Goal: Information Seeking & Learning: Learn about a topic

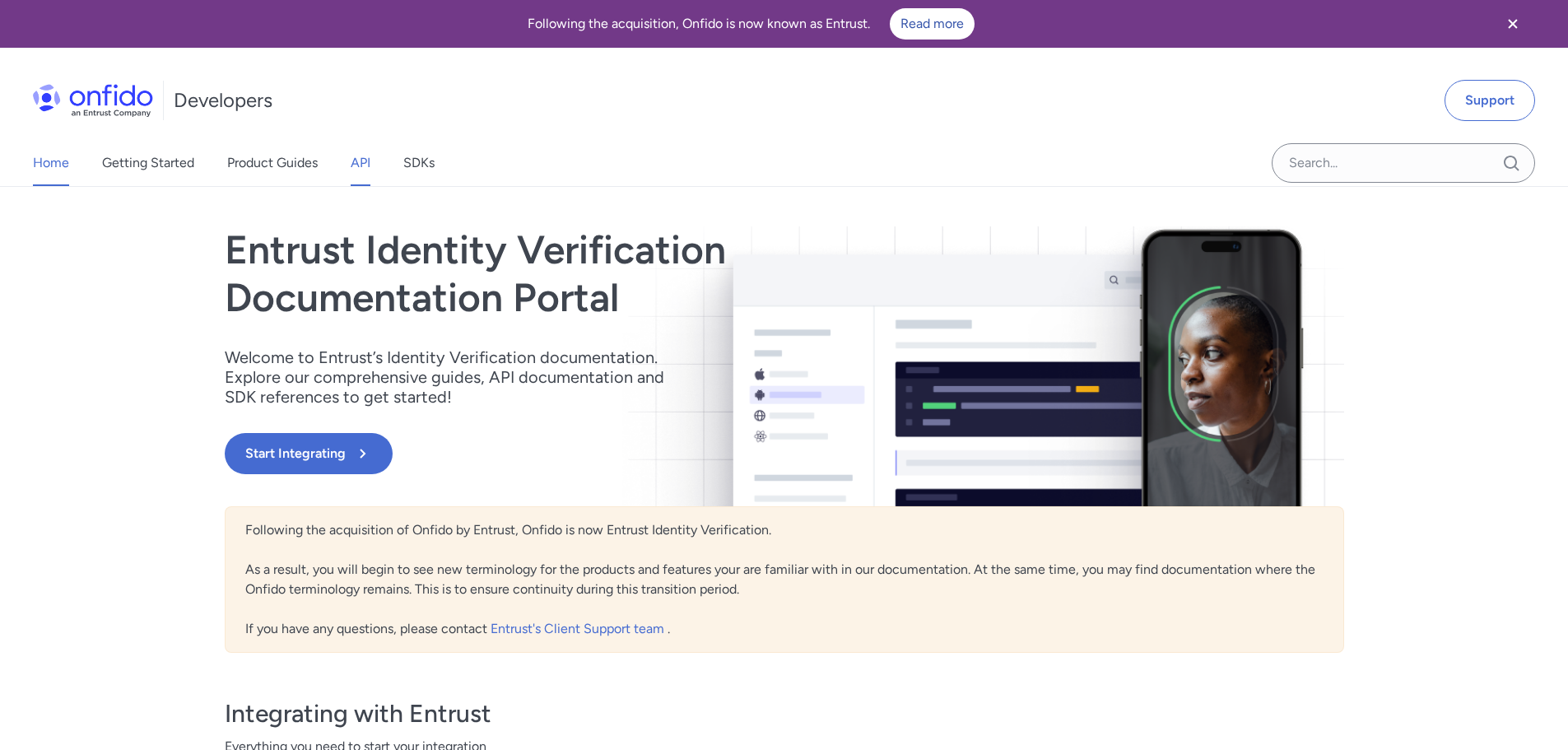
click at [362, 163] on link "API" at bounding box center [361, 163] width 19 height 47
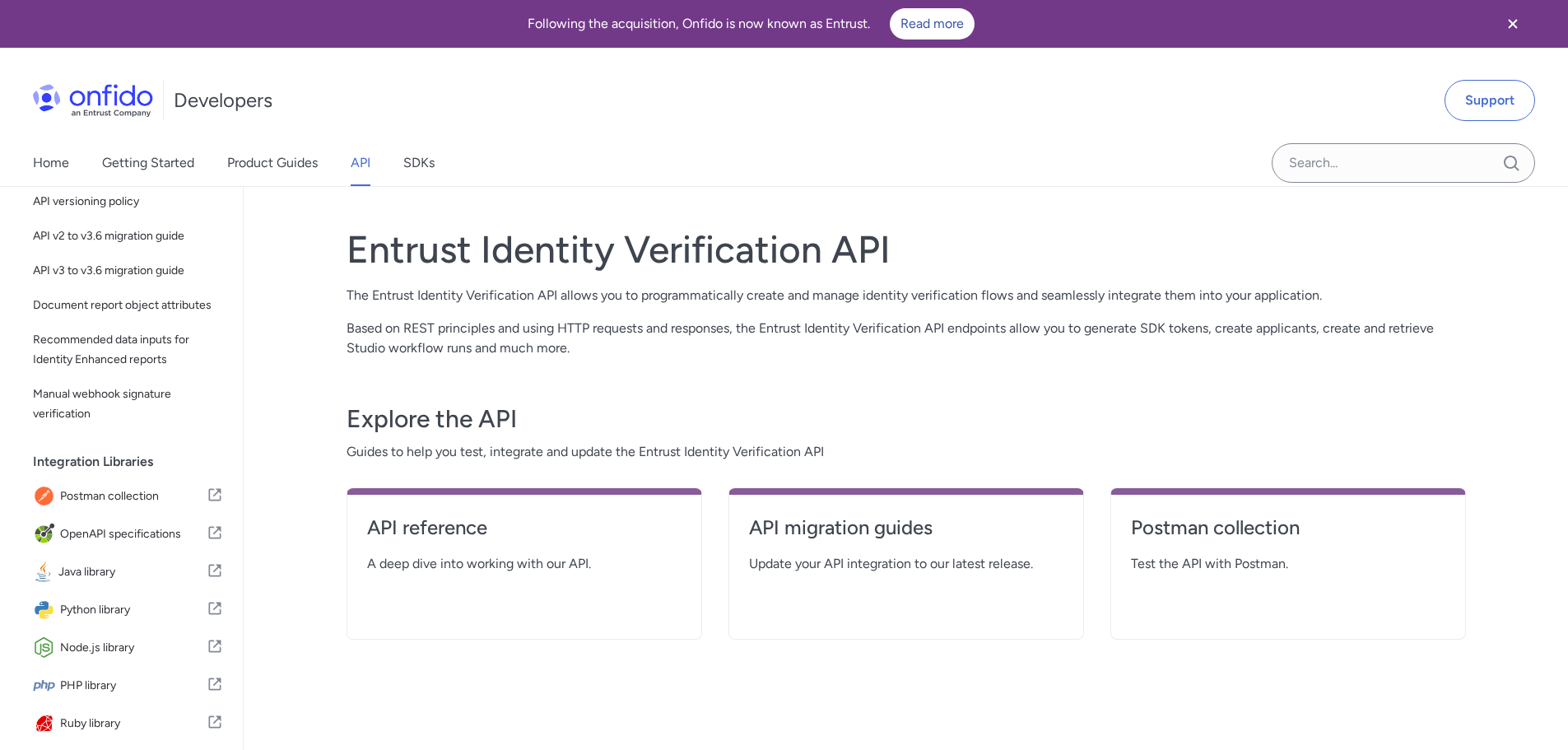
scroll to position [82, 0]
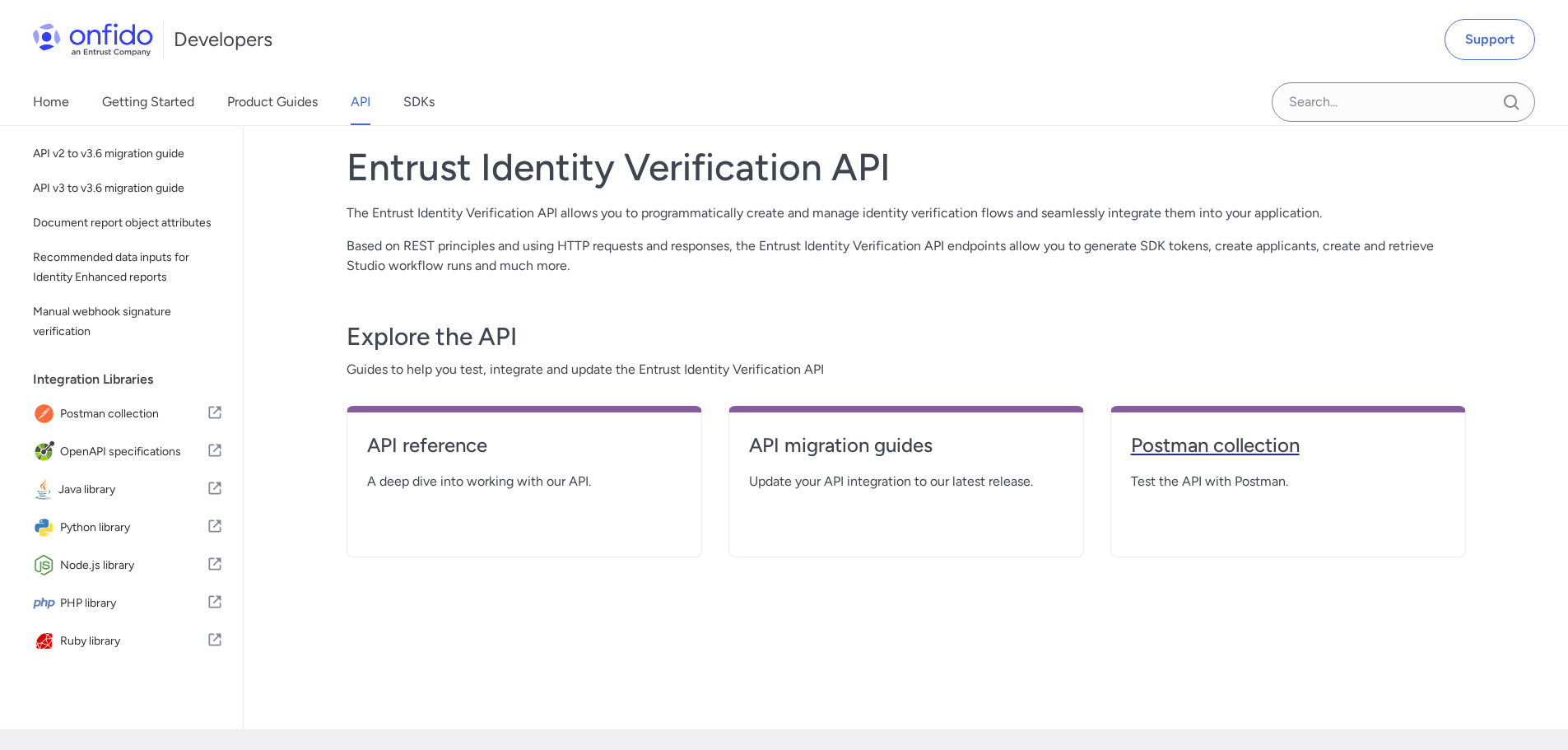
click at [1217, 442] on h4 "Postman collection" at bounding box center [1288, 445] width 315 height 26
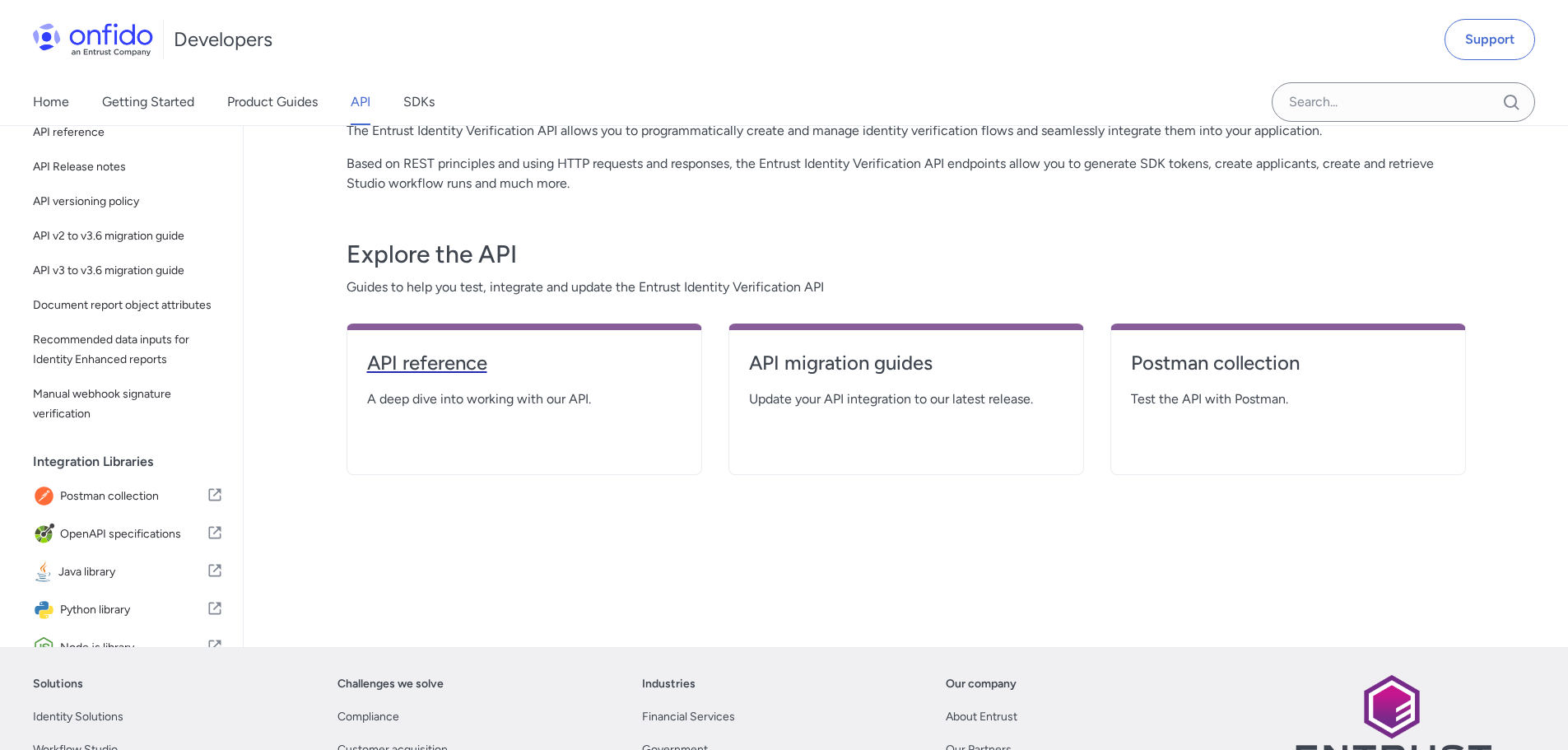
click at [452, 360] on h4 "API reference" at bounding box center [524, 362] width 315 height 26
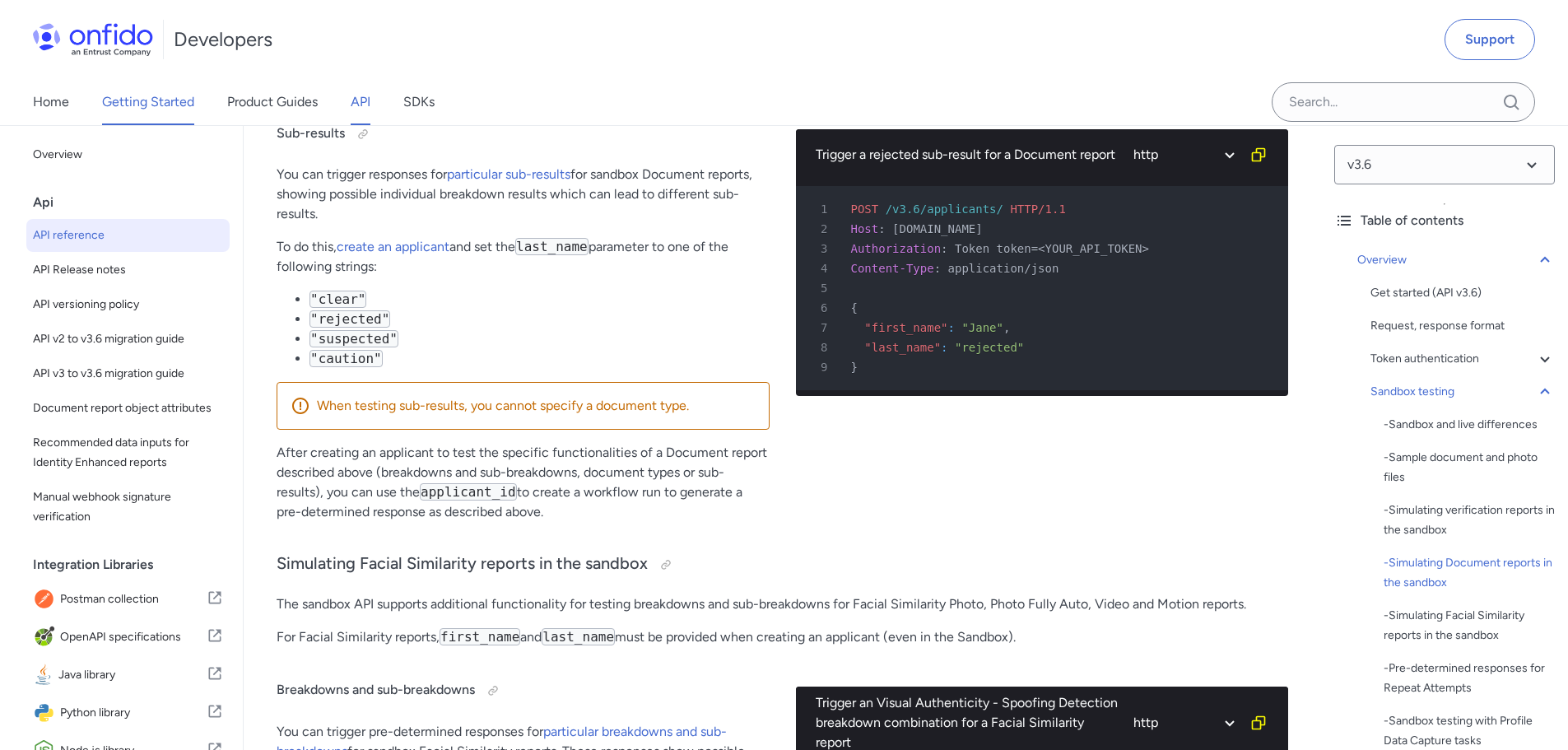
click at [134, 90] on link "Getting Started" at bounding box center [147, 103] width 92 height 47
click at [420, 105] on link "SDKs" at bounding box center [419, 103] width 31 height 47
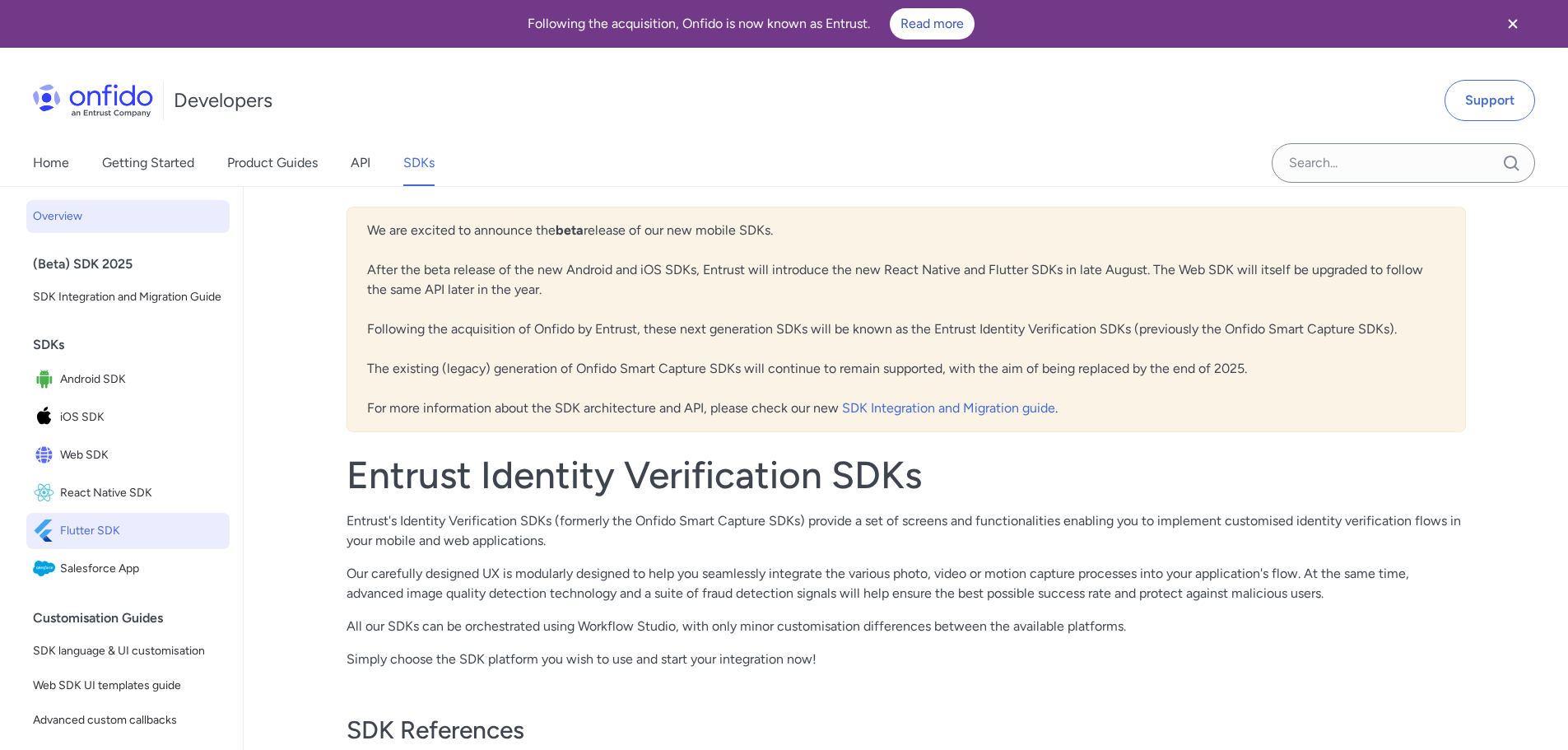
scroll to position [82, 0]
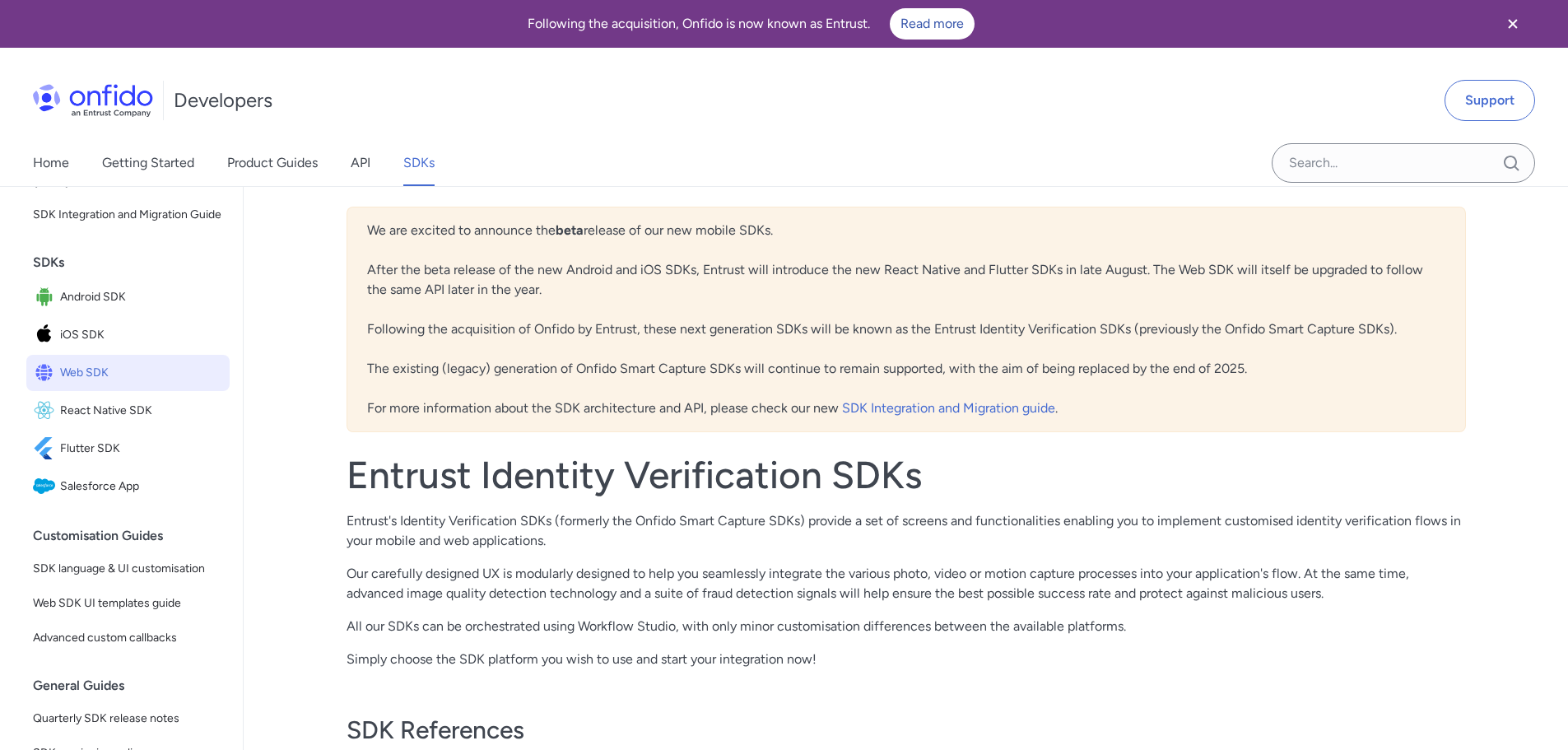
click at [104, 385] on span "Web SDK" at bounding box center [141, 373] width 163 height 23
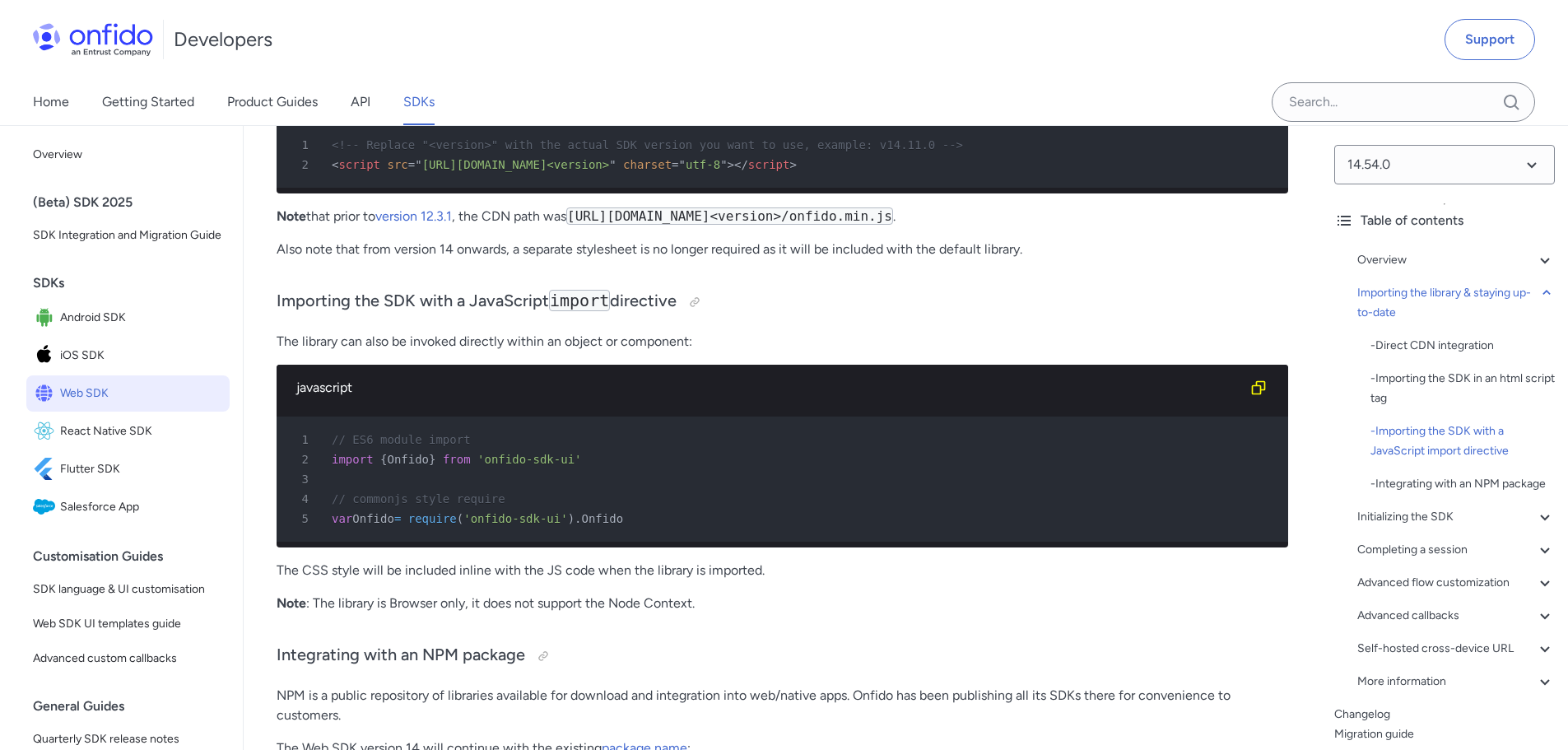
scroll to position [2223, 0]
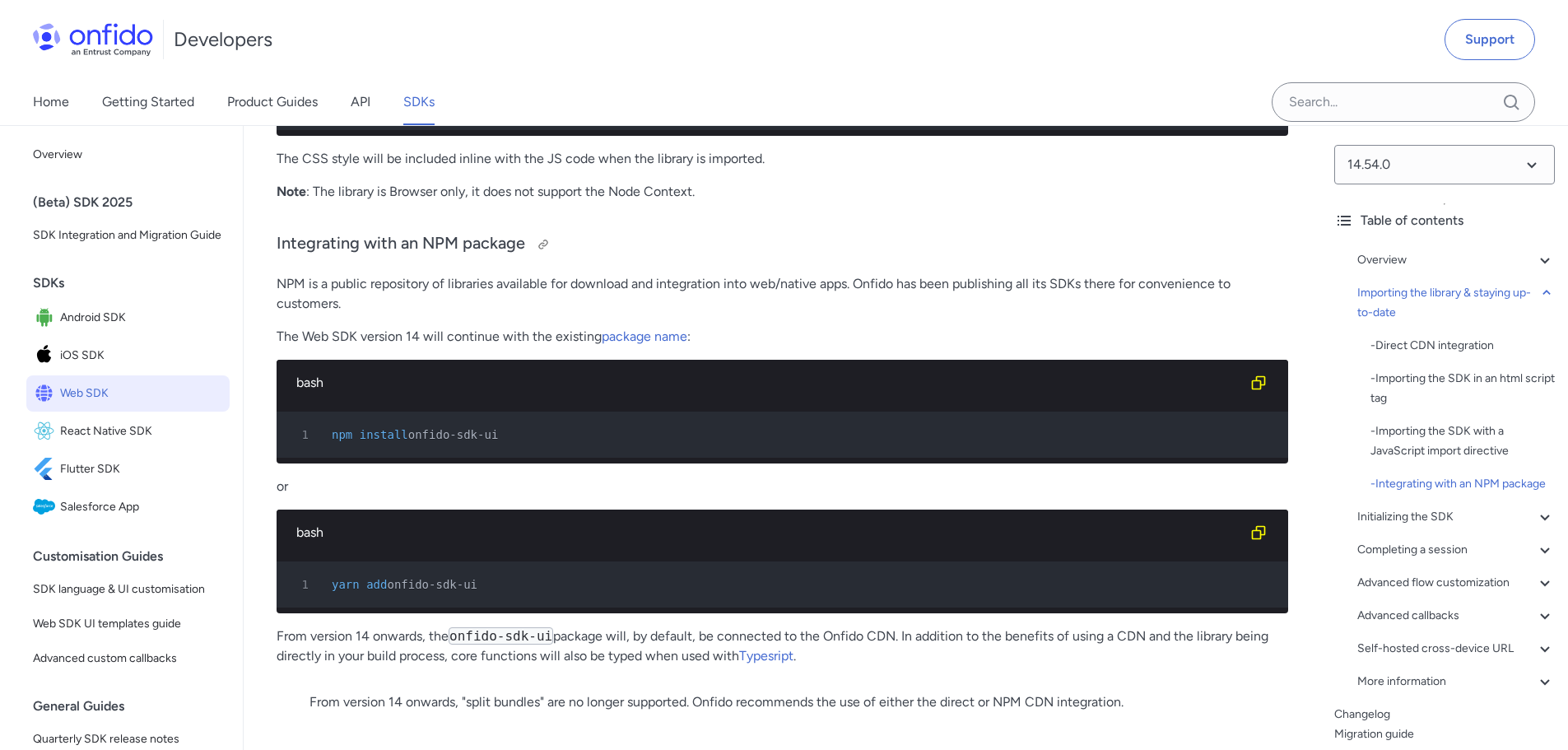
click at [942, 258] on h3 "Integrating with an NPM package" at bounding box center [782, 244] width 1012 height 26
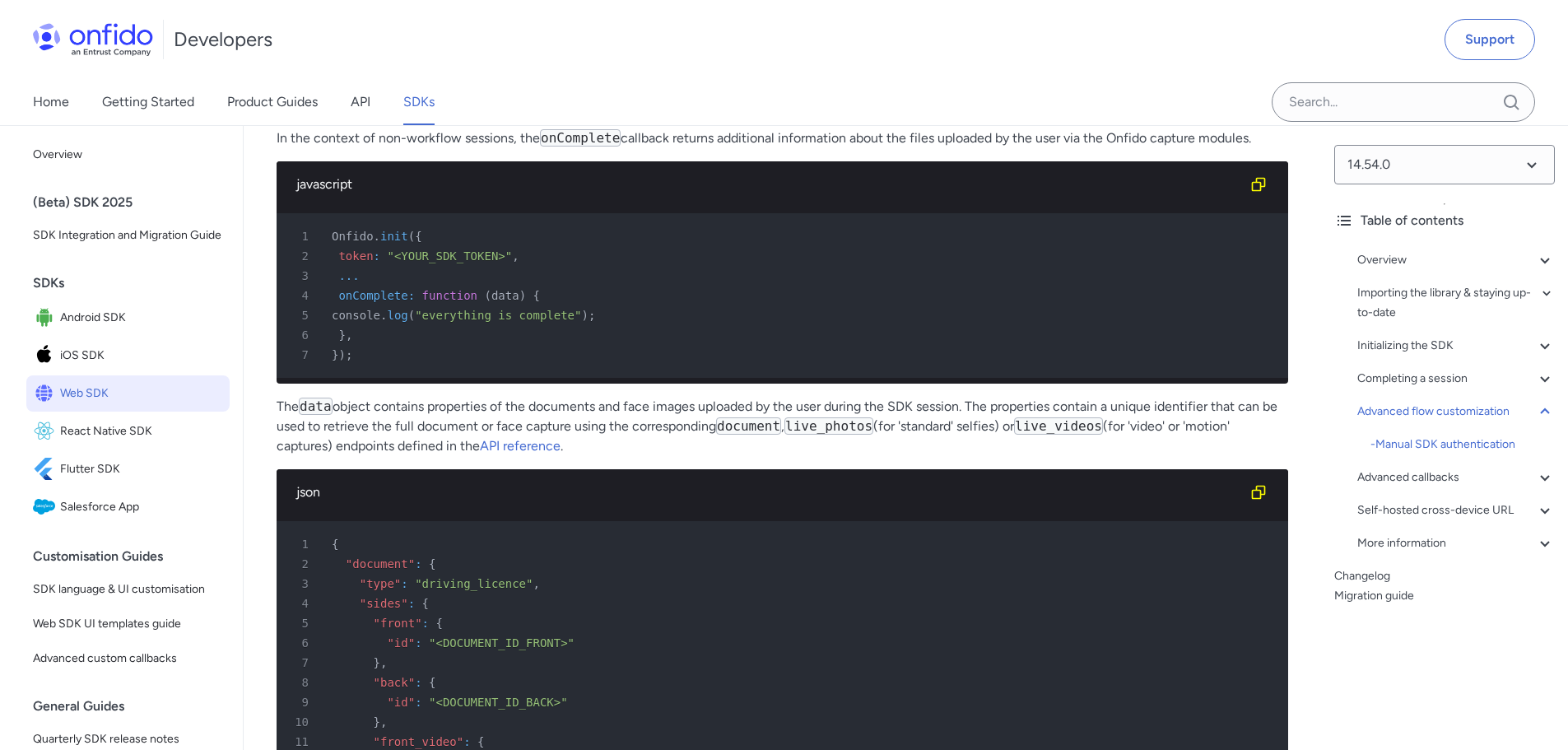
scroll to position [29996, 0]
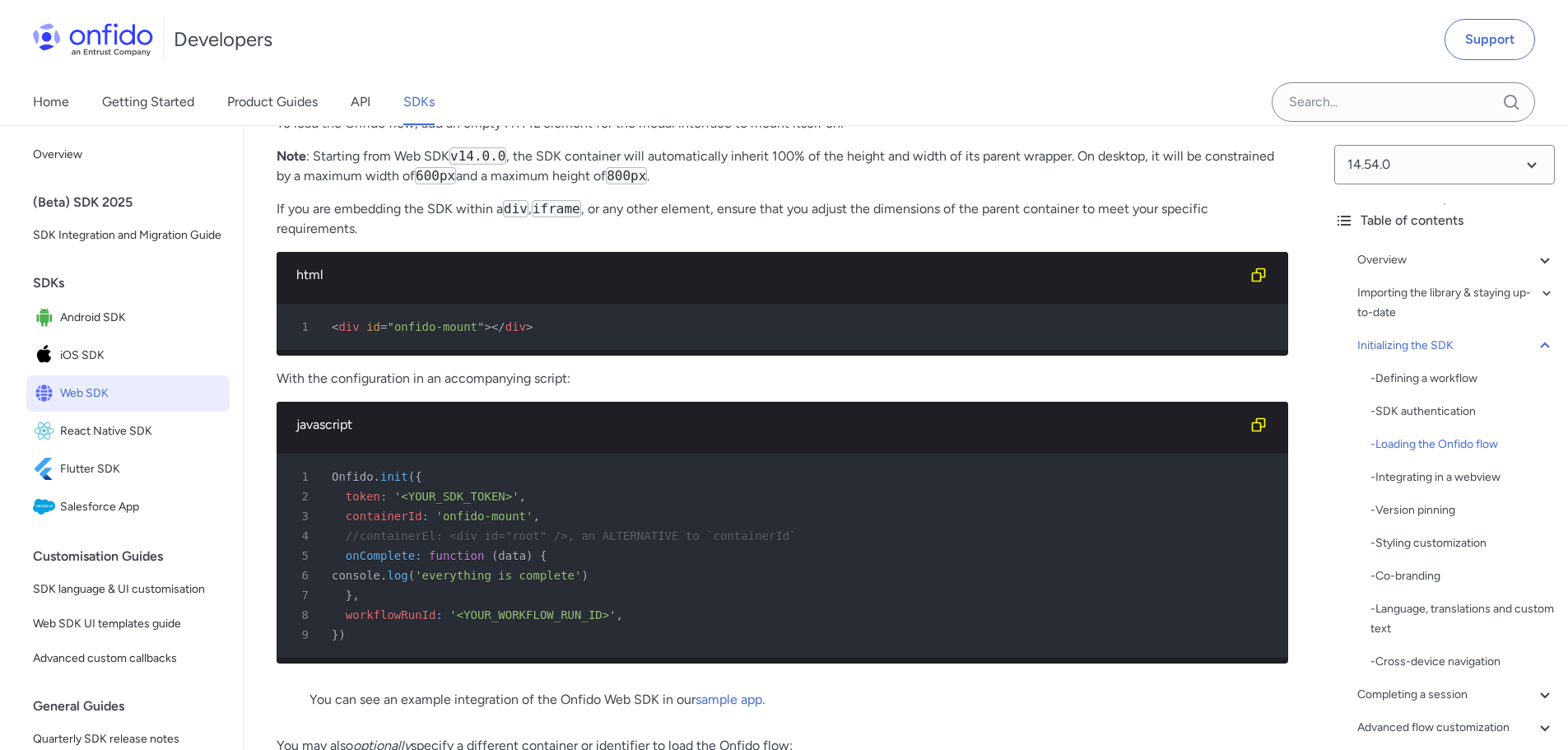
scroll to position [3722, 0]
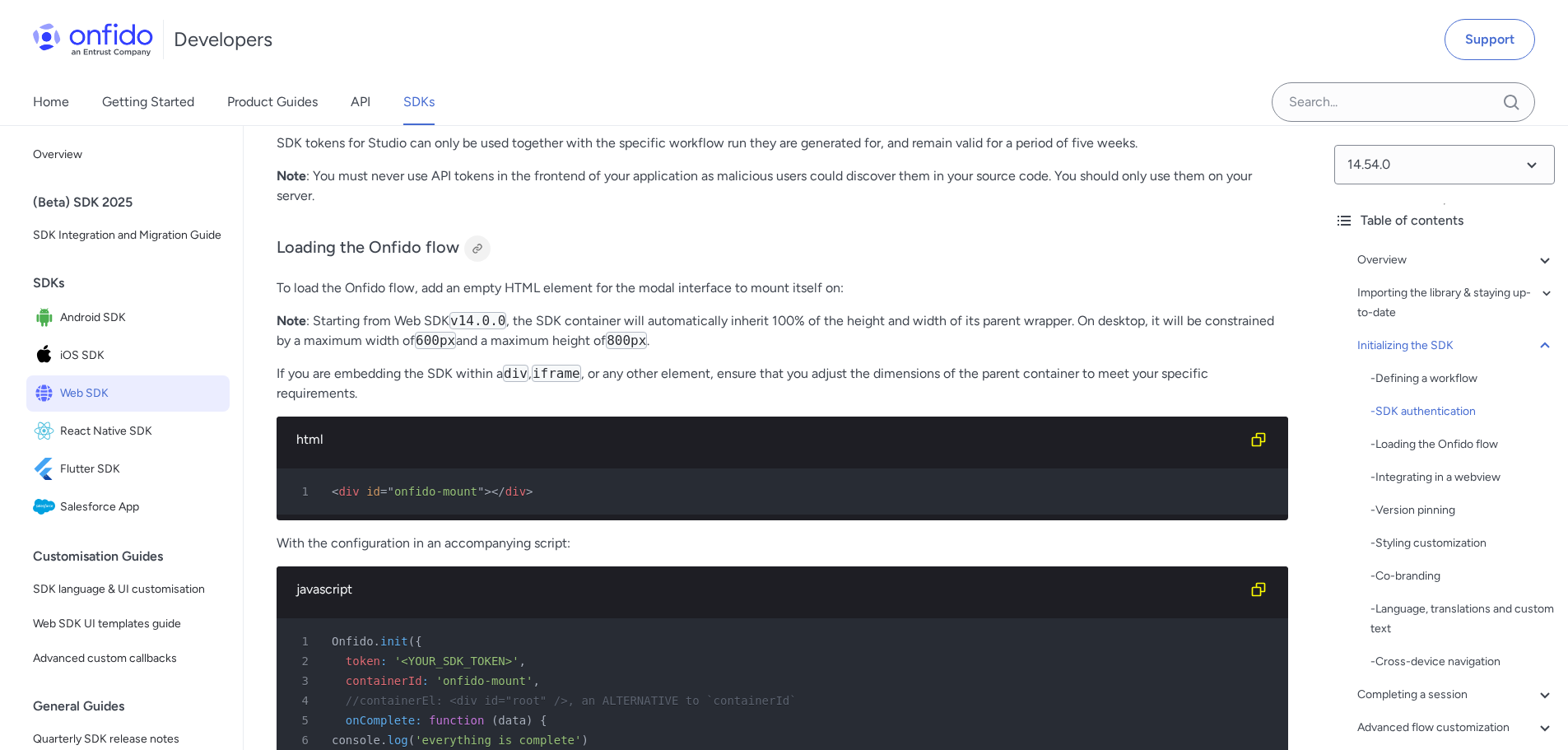
click at [474, 255] on div at bounding box center [478, 249] width 14 height 14
click at [490, 262] on div at bounding box center [477, 248] width 26 height 26
click at [478, 255] on div at bounding box center [478, 249] width 14 height 14
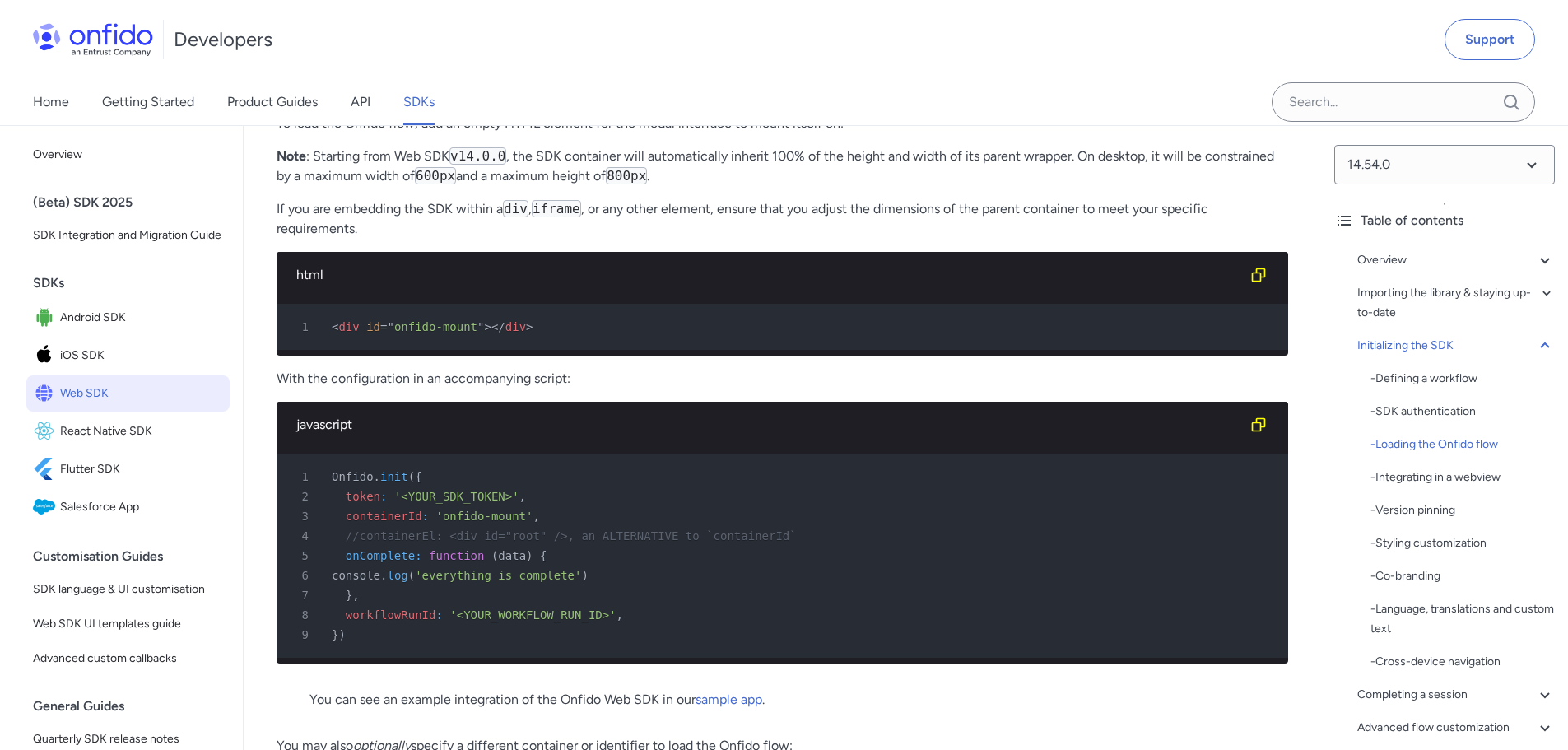
scroll to position [3804, 0]
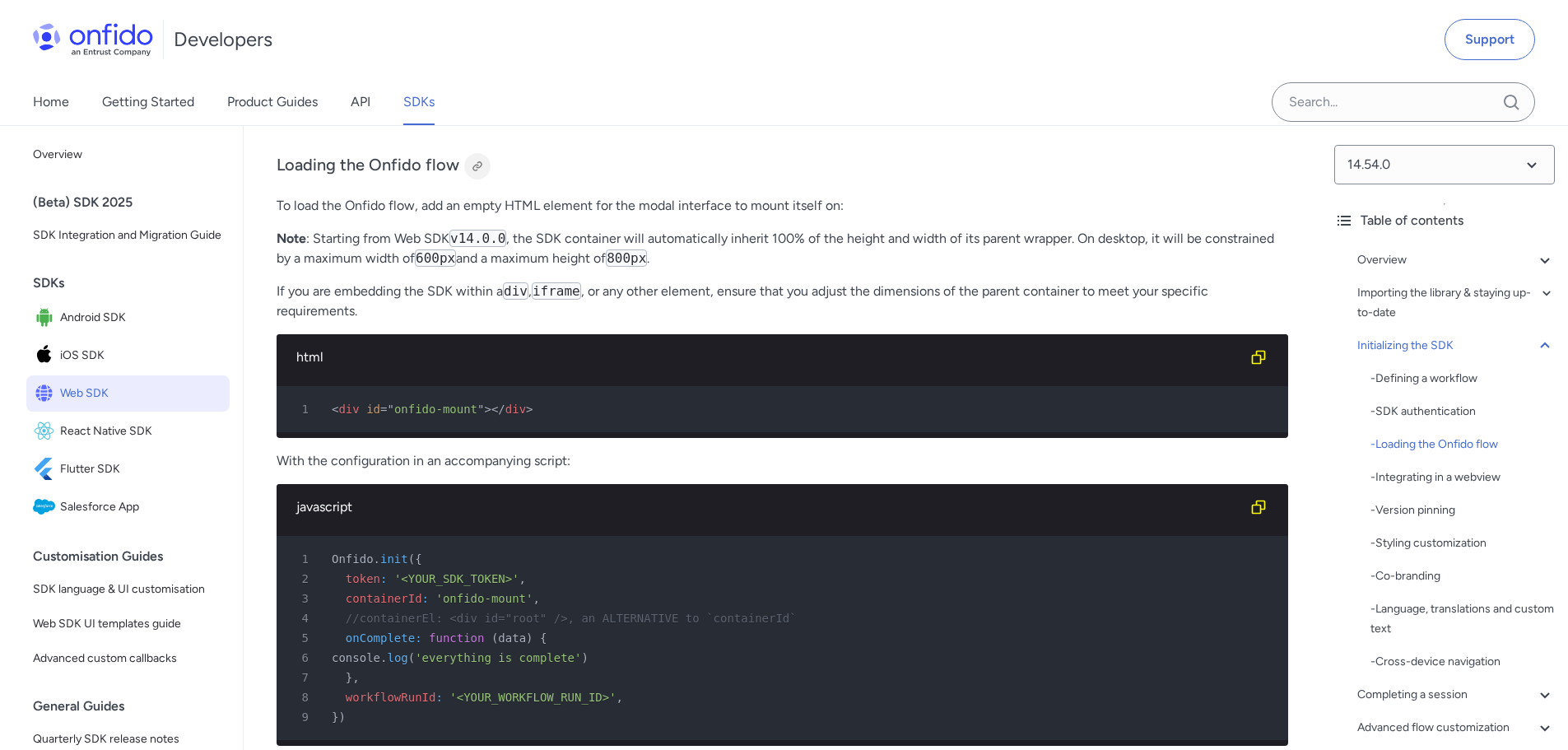
click at [473, 172] on div at bounding box center [478, 167] width 14 height 14
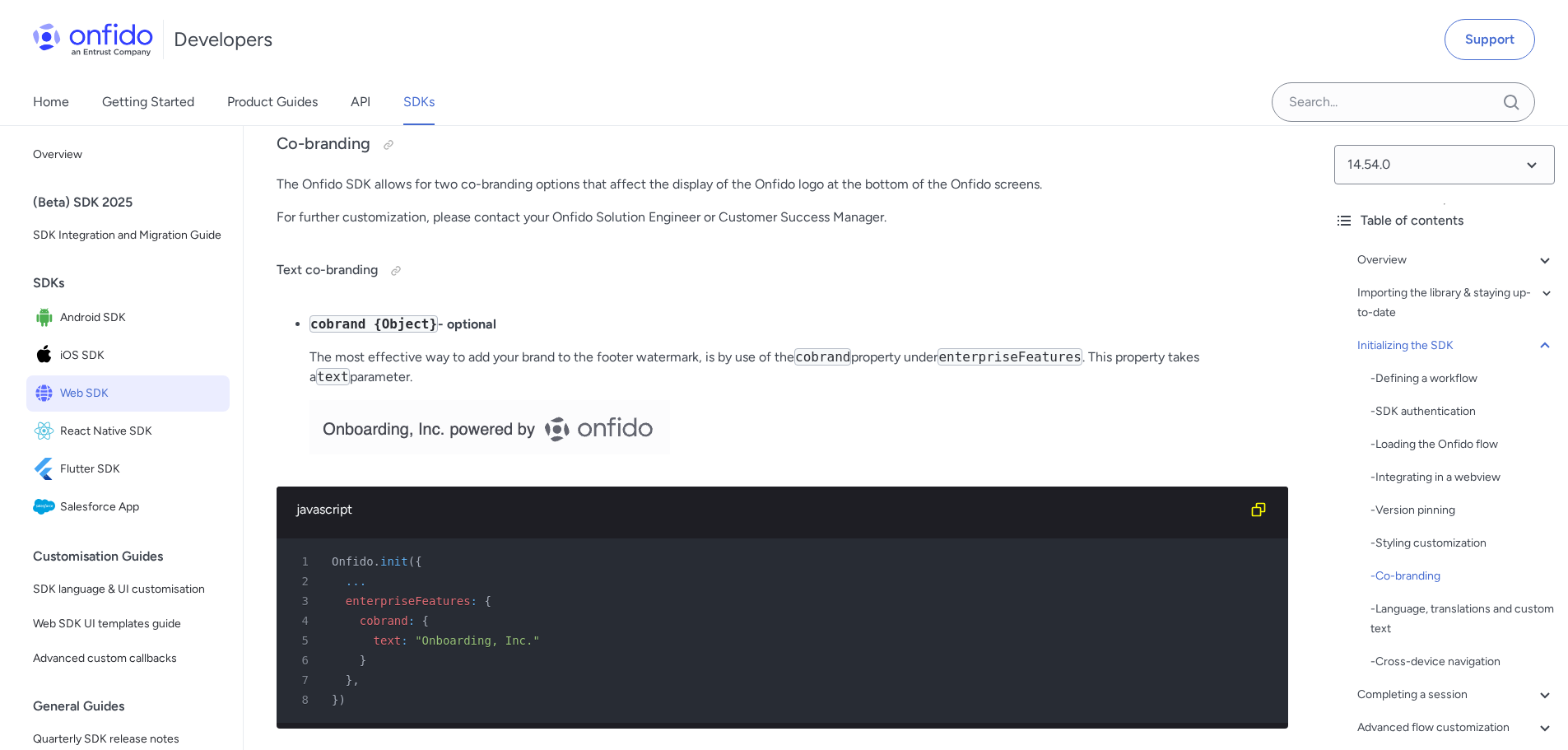
scroll to position [7015, 0]
